Goal: Information Seeking & Learning: Learn about a topic

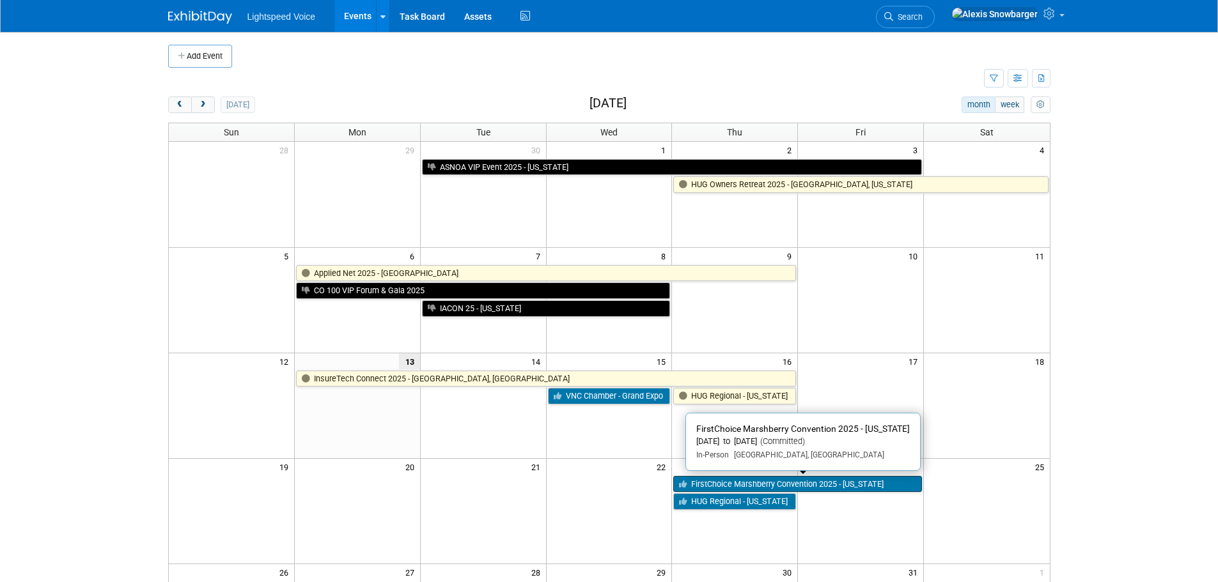
click at [704, 483] on link "FirstChoice Marshberry Convention 2025 - [US_STATE]" at bounding box center [797, 484] width 249 height 17
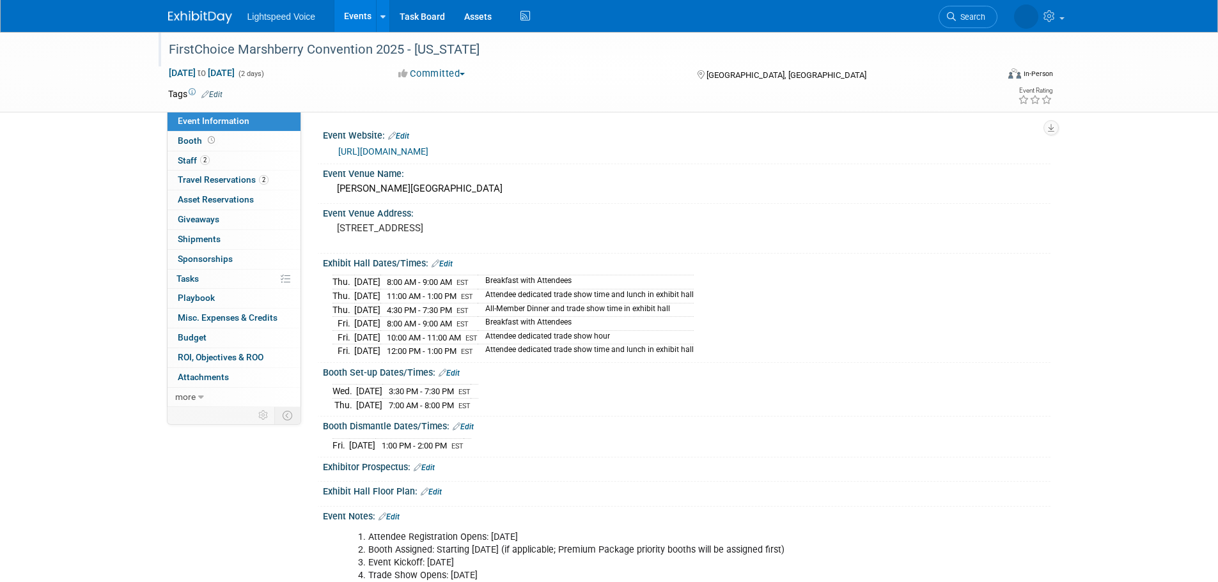
click at [306, 52] on div "FirstChoice Marshberry Convention 2025 - [US_STATE]" at bounding box center [571, 49] width 814 height 23
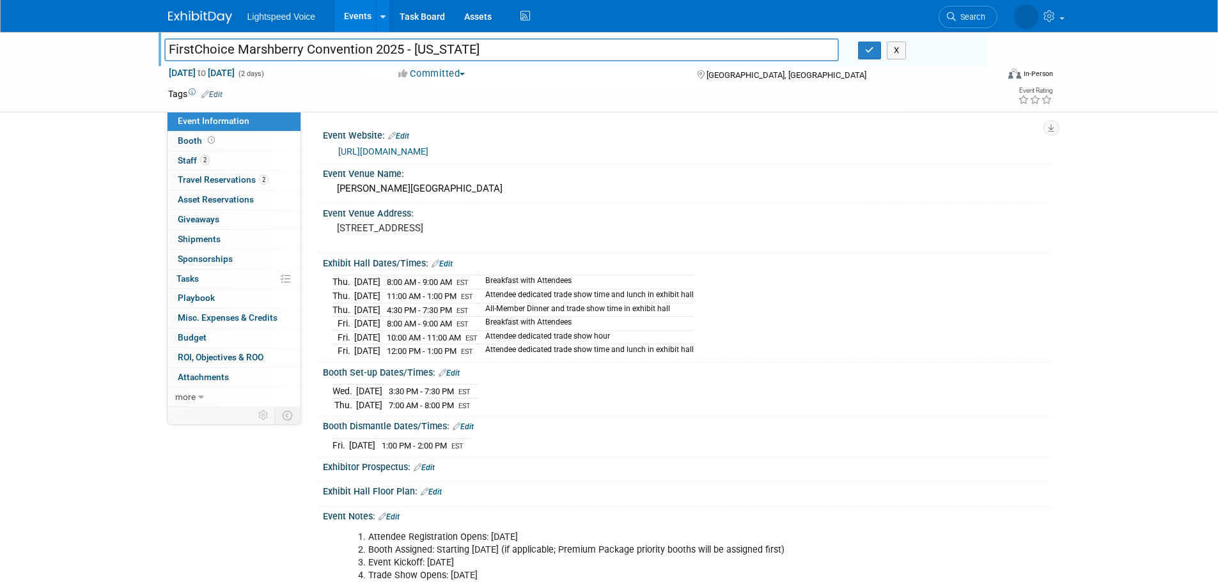
drag, startPoint x: 306, startPoint y: 52, endPoint x: 138, endPoint y: 49, distance: 168.2
click at [138, 49] on div "FirstChoice Marshberry Convention 2025 - Maryland FirstChoice Marshberry Conven…" at bounding box center [609, 72] width 1218 height 81
click at [249, 51] on input "FirstChoice Marshberry Convention 2025 - [US_STATE]" at bounding box center [501, 49] width 675 height 22
drag, startPoint x: 231, startPoint y: 46, endPoint x: 43, endPoint y: 49, distance: 188.0
click at [47, 46] on div "FirstChoice Marshberry Convention 2025 - Maryland FirstChoice Marshberry Conven…" at bounding box center [609, 72] width 1218 height 81
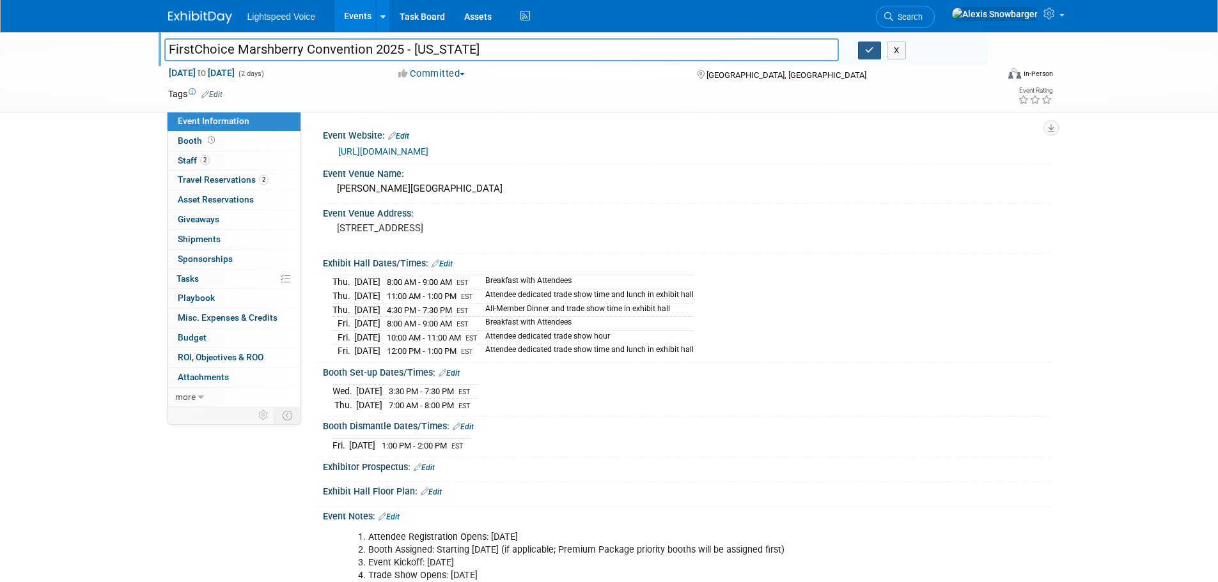
click at [863, 51] on button "button" at bounding box center [869, 51] width 23 height 18
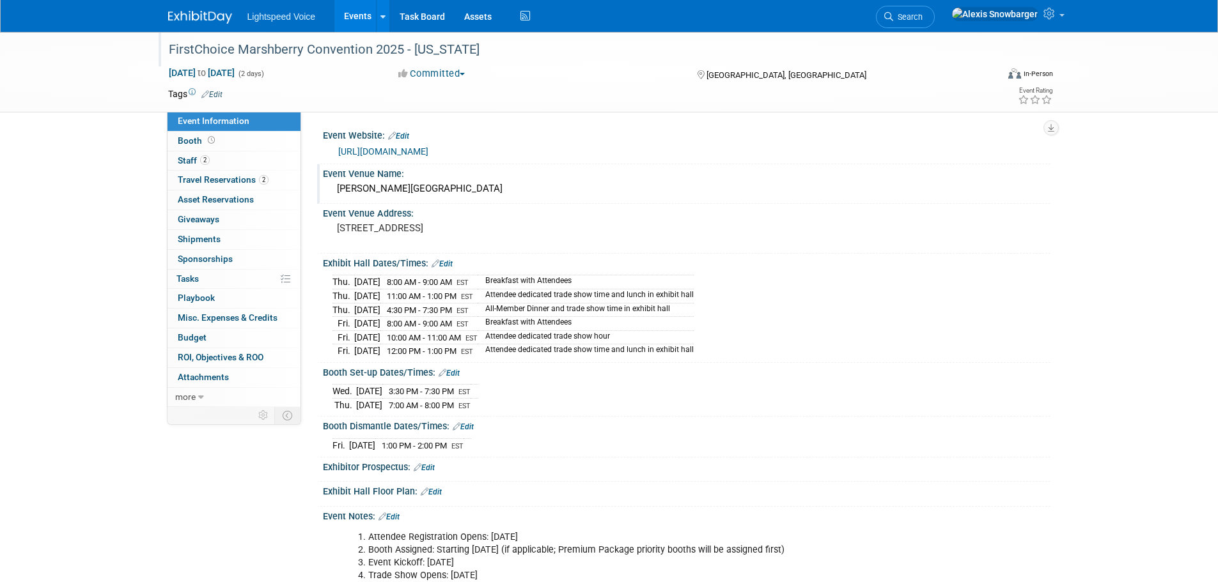
click at [434, 185] on div "Gaylord National Resort & Convention Center" at bounding box center [686, 189] width 708 height 20
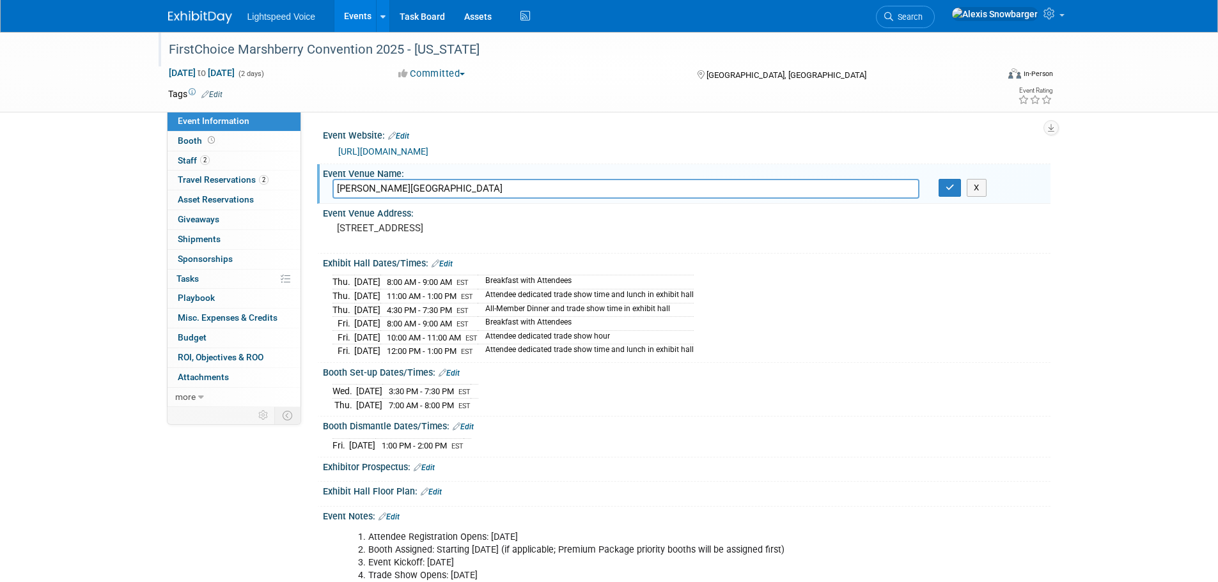
click at [434, 185] on input "Gaylord National Resort & Convention Center" at bounding box center [625, 189] width 587 height 20
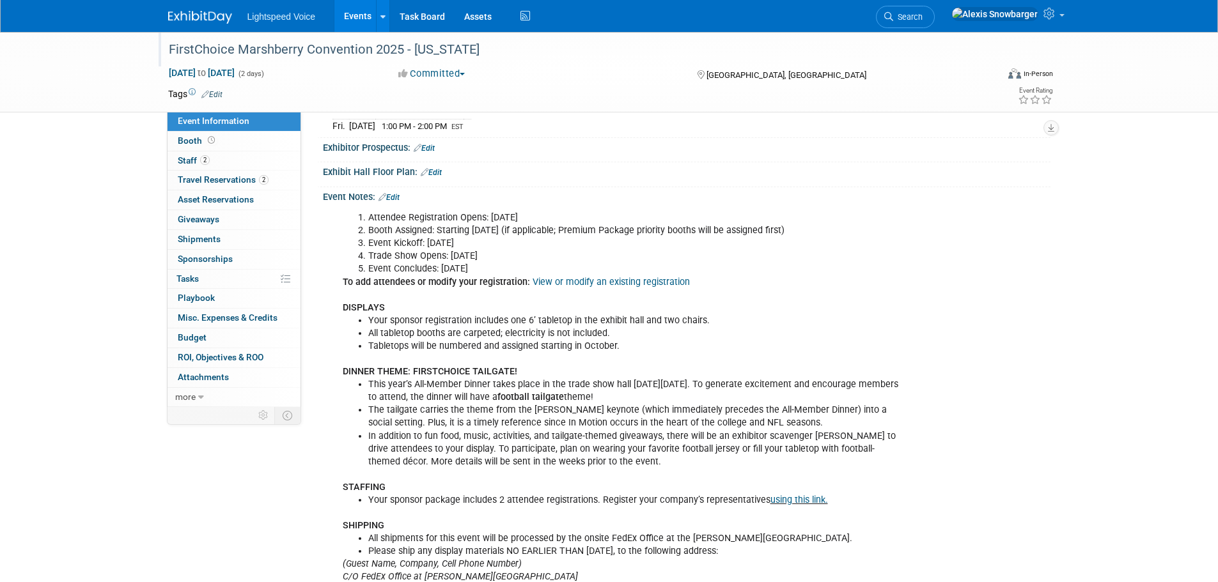
scroll to position [384, 0]
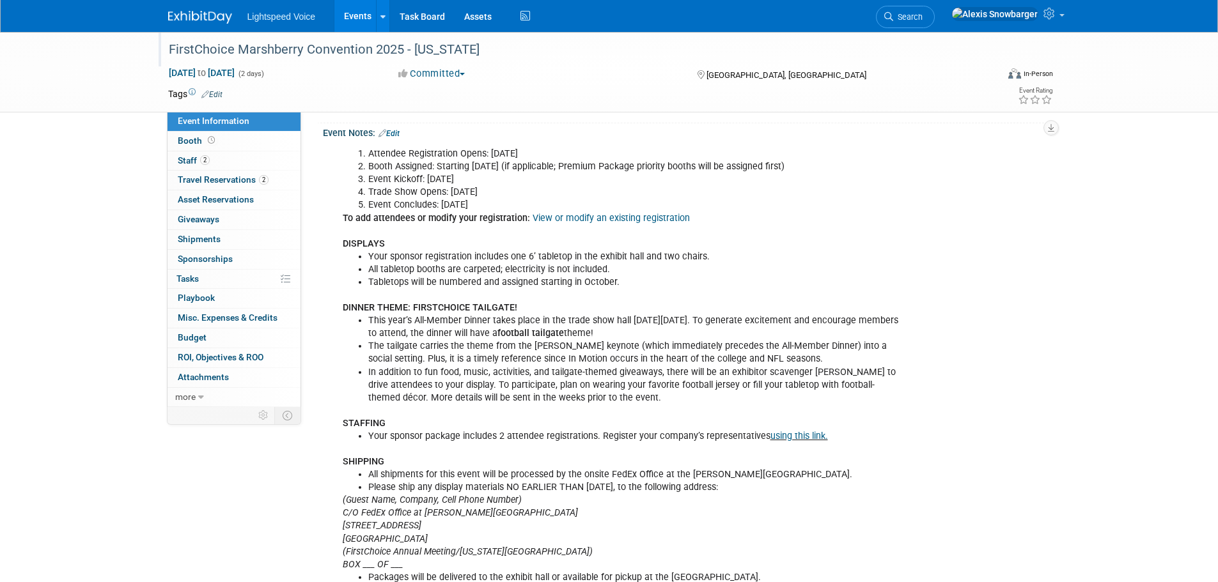
click at [500, 310] on b "DINNER THEME: FIRSTCHOICE TAILGATE!" at bounding box center [430, 307] width 175 height 11
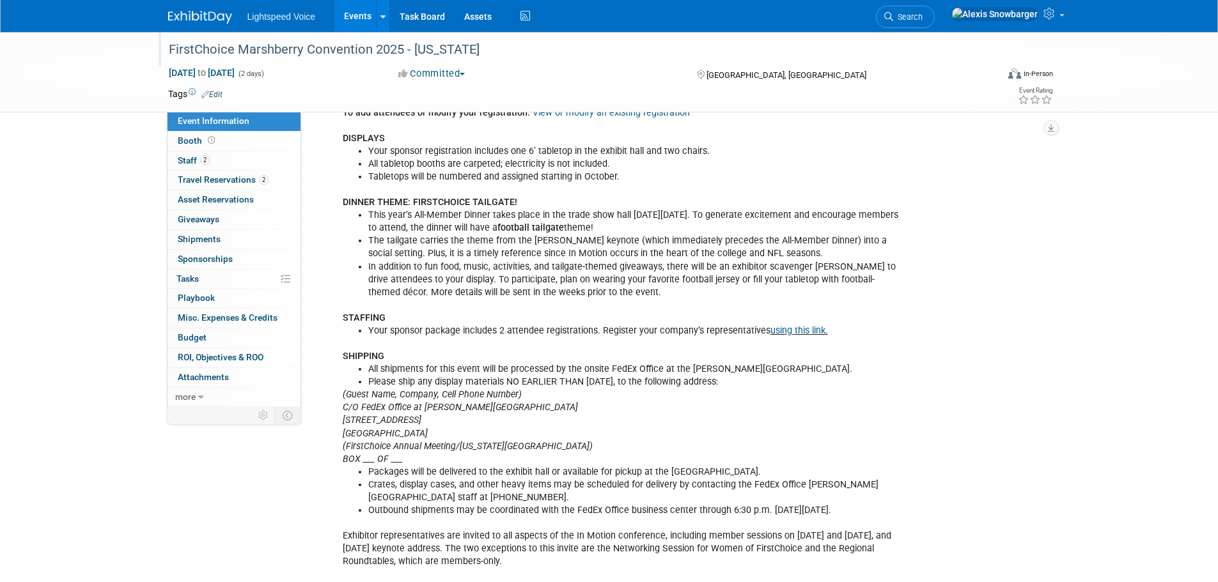
scroll to position [511, 0]
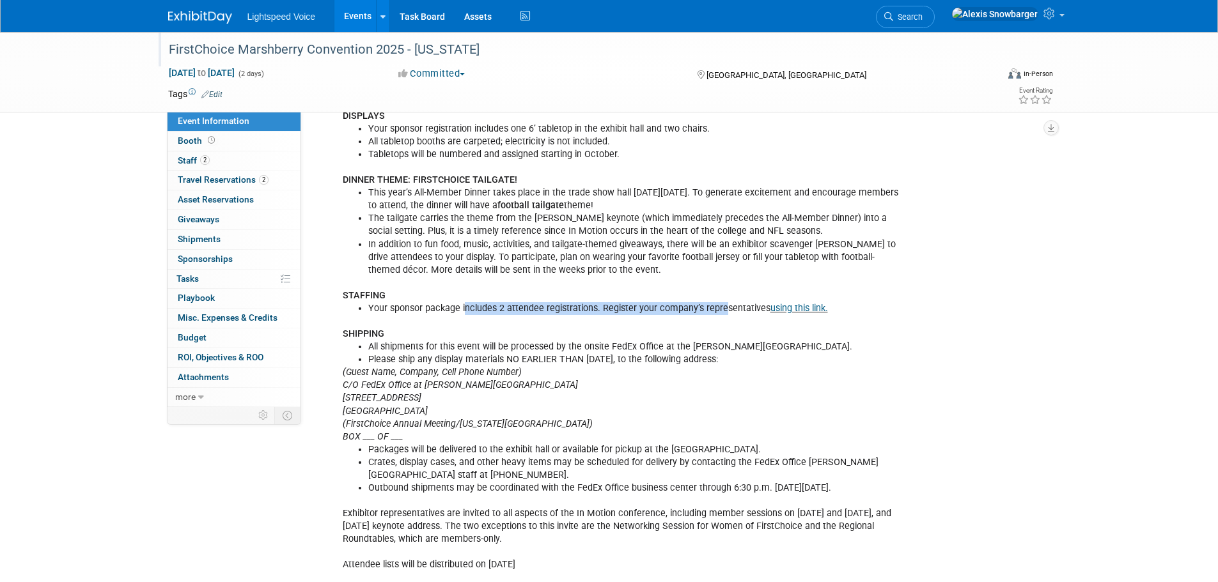
drag, startPoint x: 464, startPoint y: 303, endPoint x: 724, endPoint y: 309, distance: 259.6
click at [724, 309] on li "Your sponsor package includes 2 attendee registrations. Register your company’s…" at bounding box center [635, 308] width 534 height 13
click at [689, 306] on li "Your sponsor package includes 2 attendee registrations. Register your company’s…" at bounding box center [635, 308] width 534 height 13
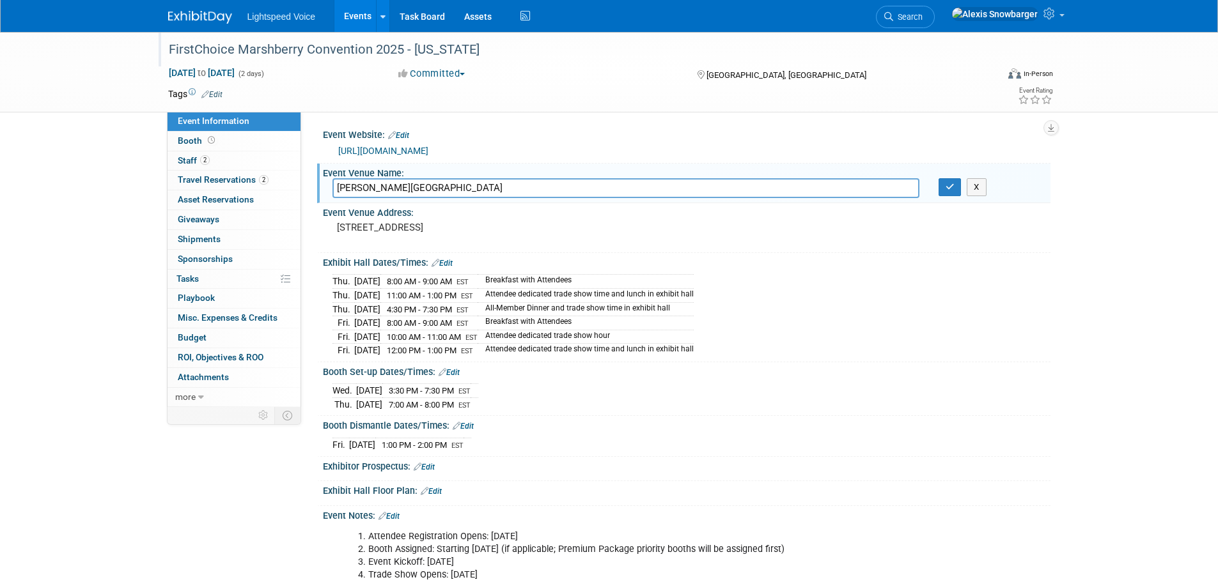
scroll to position [0, 0]
click at [491, 191] on input "Gaylord National Resort & Convention Center" at bounding box center [625, 189] width 587 height 20
click at [951, 194] on button "button" at bounding box center [950, 188] width 23 height 18
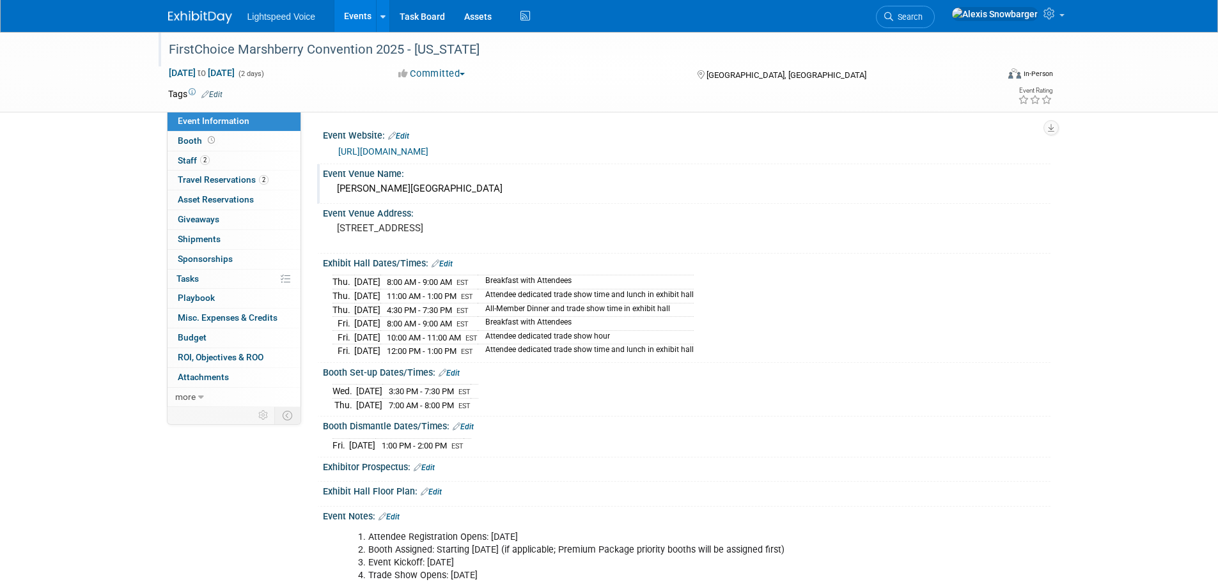
drag, startPoint x: 331, startPoint y: 279, endPoint x: 707, endPoint y: 302, distance: 376.6
click at [707, 302] on div "Thu. Oct 23, 2025 8:00 AM - 9:00 AM EST Breakfast with Attendees Thu. Oct 23, 2…" at bounding box center [687, 314] width 728 height 90
click at [529, 296] on td "Attendee dedicated trade show time and lunch in exhibit hall" at bounding box center [586, 297] width 216 height 14
